Goal: Manage account settings

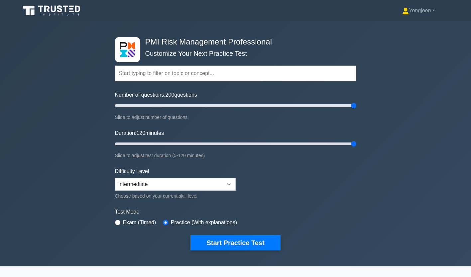
select select "intermediate"
click at [408, 19] on nav "Yongjoon Profile Settings" at bounding box center [235, 10] width 471 height 21
click at [419, 15] on link "Yongjoon" at bounding box center [418, 10] width 64 height 13
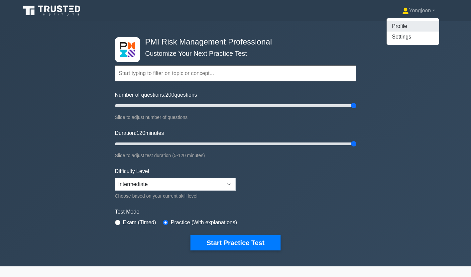
click at [399, 25] on link "Profile" at bounding box center [412, 26] width 52 height 11
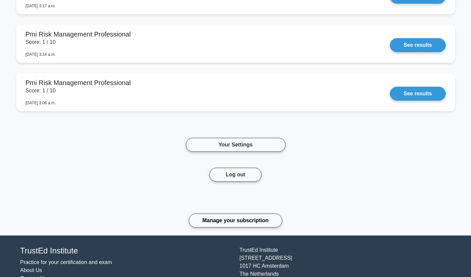
scroll to position [867, 0]
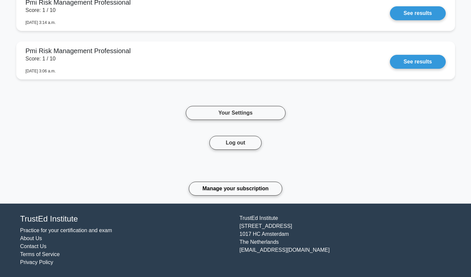
click at [230, 191] on link "Manage your subscription" at bounding box center [235, 189] width 93 height 14
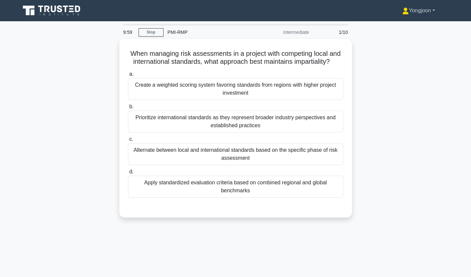
click at [420, 10] on link "Yongjoon" at bounding box center [418, 10] width 64 height 13
click at [399, 24] on link "Profile" at bounding box center [412, 26] width 52 height 11
click at [419, 10] on link "Yongjoon" at bounding box center [418, 10] width 64 height 13
click at [399, 24] on link "Profile" at bounding box center [412, 26] width 52 height 11
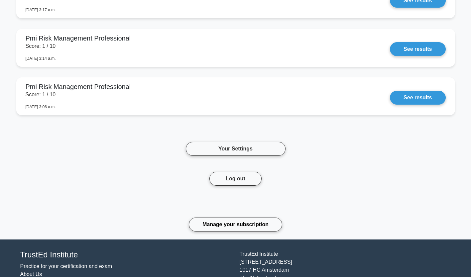
scroll to position [916, 0]
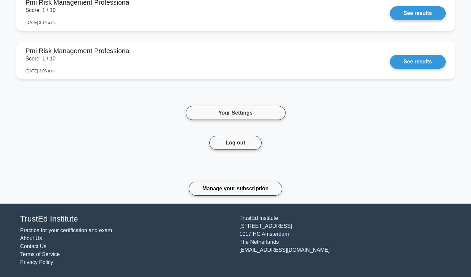
click at [246, 187] on link "Manage your subscription" at bounding box center [235, 189] width 93 height 14
